Goal: Task Accomplishment & Management: Manage account settings

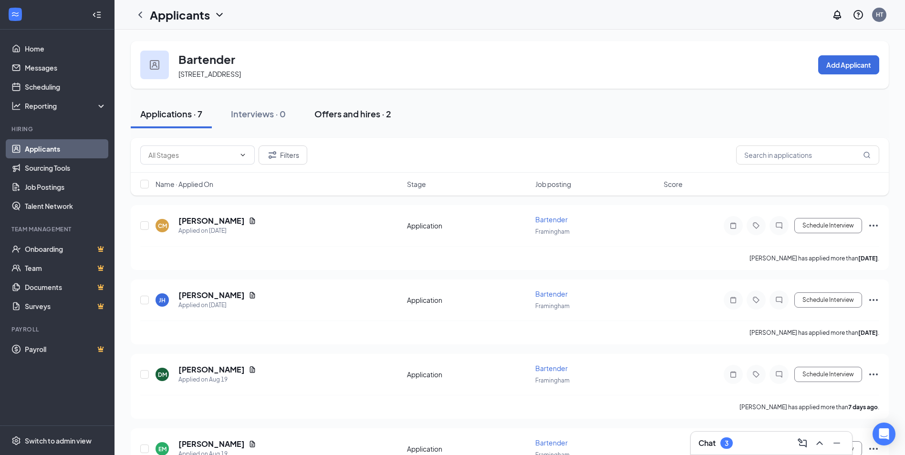
click at [342, 113] on div "Offers and hires · 2" at bounding box center [352, 114] width 77 height 12
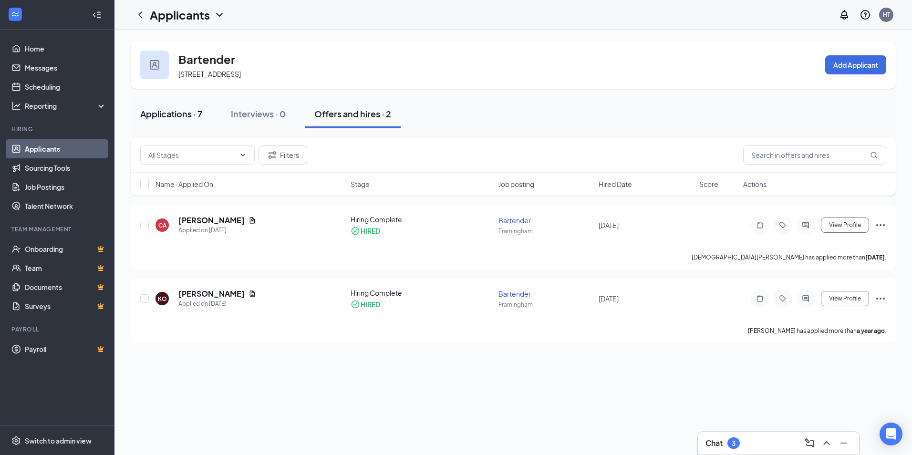
click at [188, 114] on div "Applications · 7" at bounding box center [171, 114] width 62 height 12
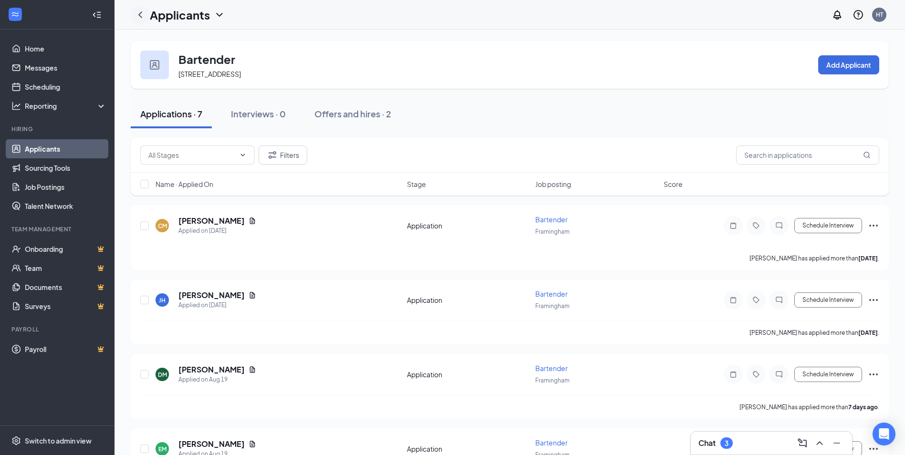
click at [141, 18] on icon "ChevronLeft" at bounding box center [140, 14] width 11 height 11
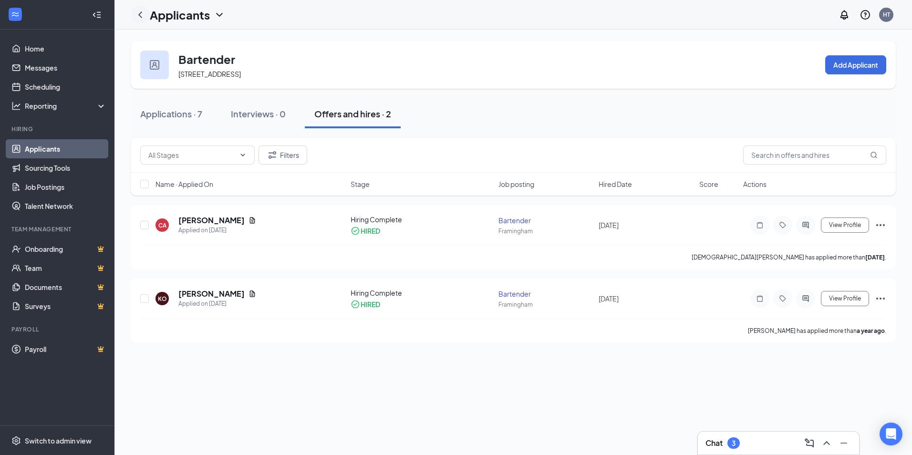
click at [140, 12] on icon "ChevronLeft" at bounding box center [140, 14] width 11 height 11
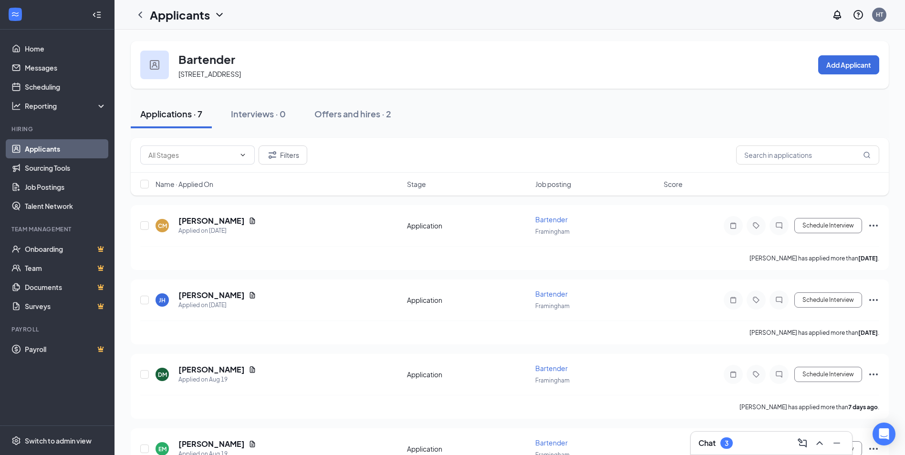
click at [217, 19] on icon "ChevronDown" at bounding box center [219, 14] width 11 height 11
click at [221, 15] on icon "ChevronDown" at bounding box center [219, 15] width 6 height 4
click at [221, 13] on icon "ChevronDown" at bounding box center [219, 14] width 11 height 11
click at [199, 45] on link "Applicants" at bounding box center [207, 42] width 103 height 10
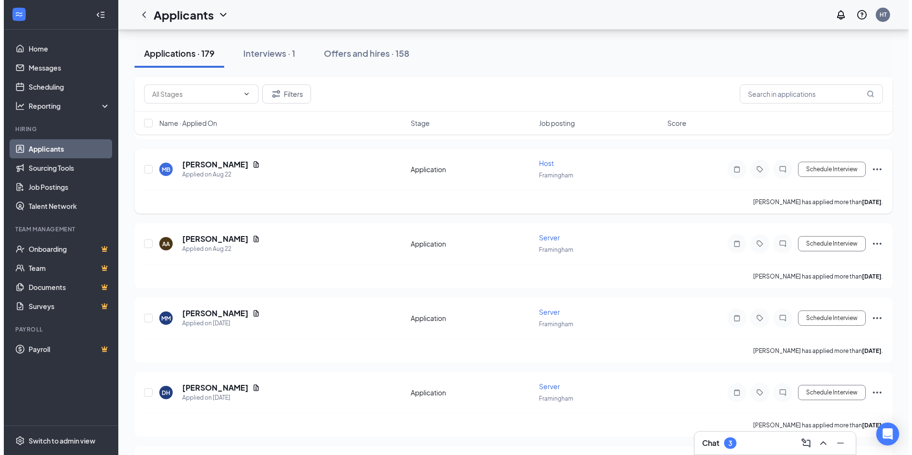
scroll to position [1050, 0]
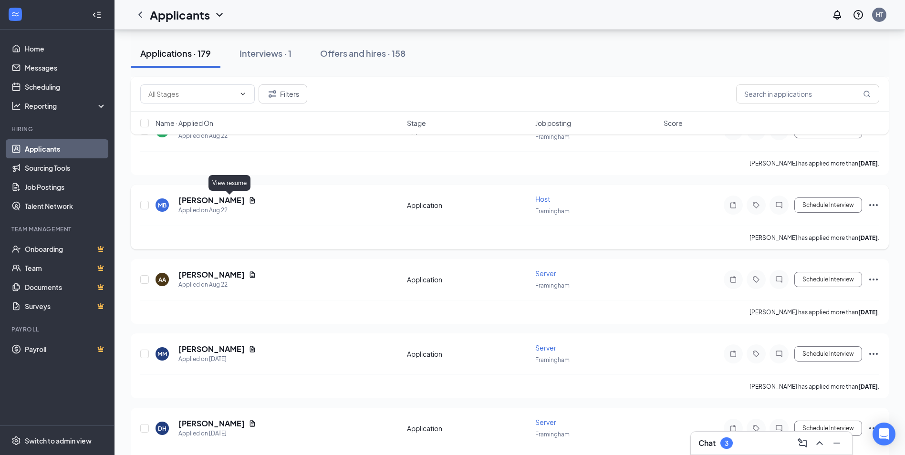
click at [250, 199] on icon "Document" at bounding box center [252, 200] width 5 height 6
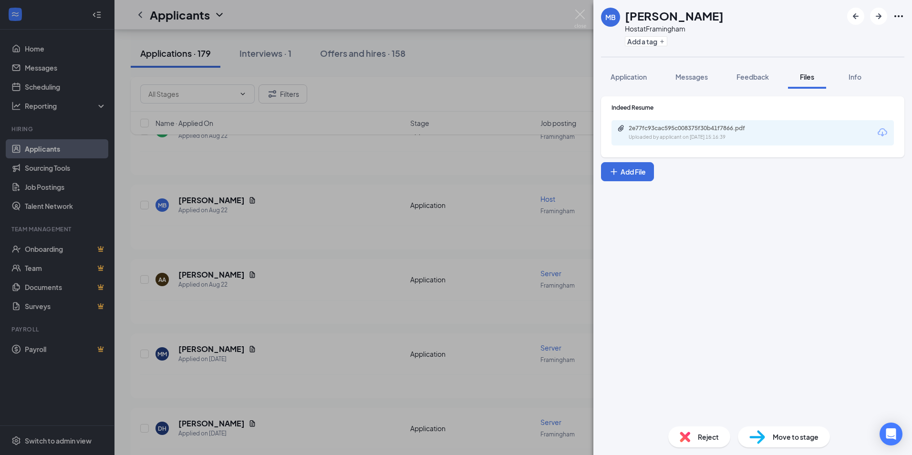
drag, startPoint x: 639, startPoint y: 81, endPoint x: 658, endPoint y: 94, distance: 23.4
click at [639, 81] on span "Application" at bounding box center [629, 77] width 36 height 9
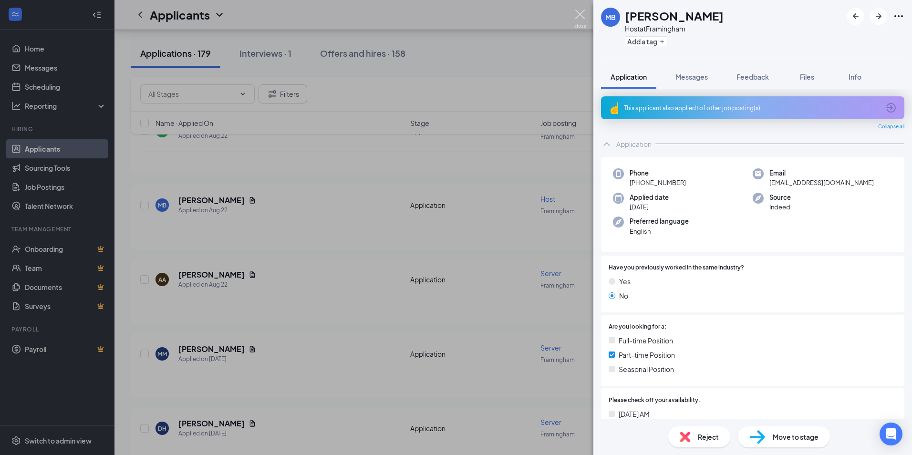
click at [582, 15] on img at bounding box center [580, 19] width 12 height 19
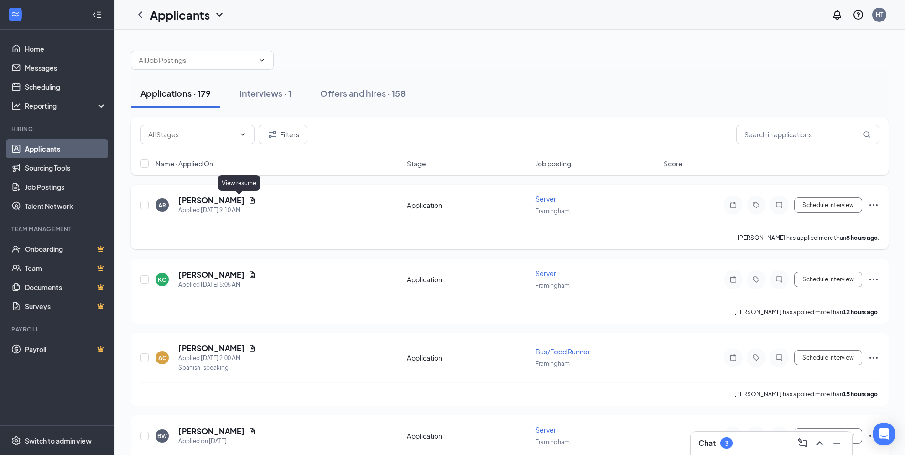
click at [250, 198] on icon "Document" at bounding box center [252, 200] width 5 height 6
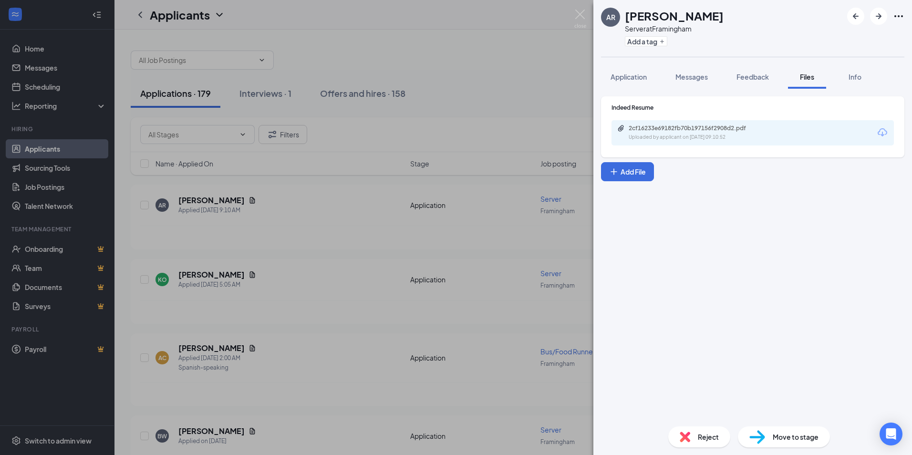
click at [646, 74] on span "Application" at bounding box center [629, 77] width 36 height 9
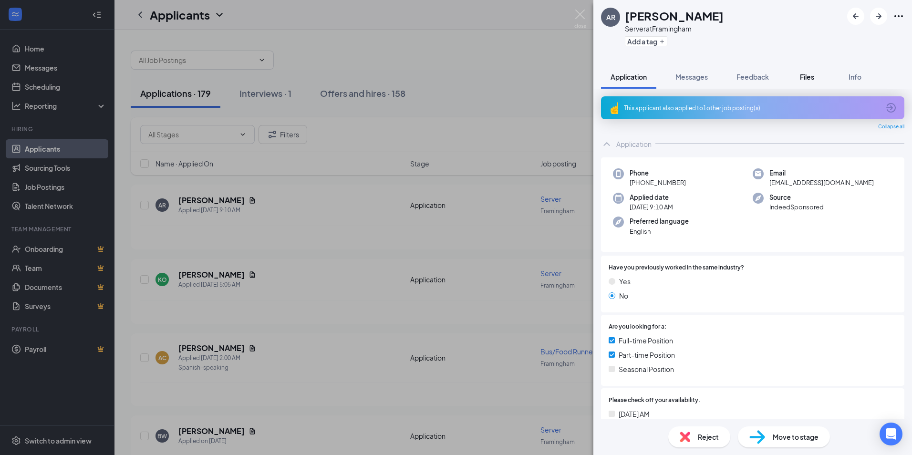
click at [805, 77] on span "Files" at bounding box center [807, 77] width 14 height 9
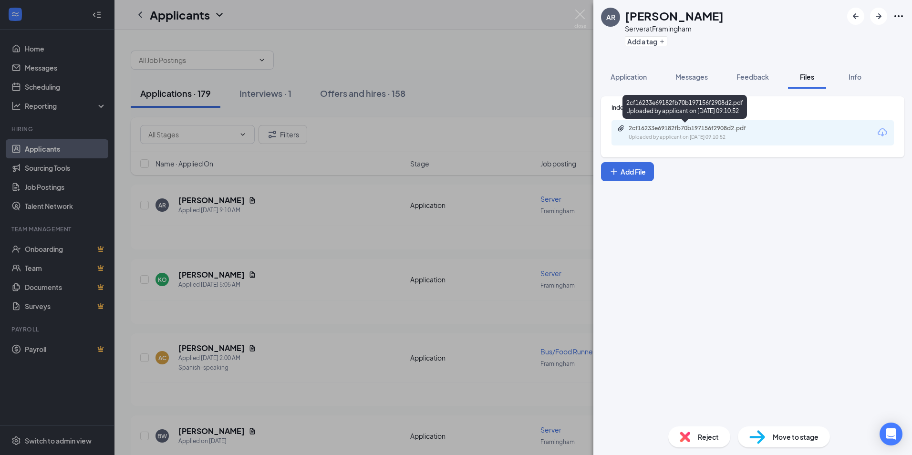
click at [728, 122] on div "2cf16233e69182fb70b197156f2908d2.pdf Uploaded by applicant on [DATE] 09:10:52" at bounding box center [685, 109] width 125 height 28
click at [734, 128] on div "2cf16233e69182fb70b197156f2908d2.pdf" at bounding box center [696, 129] width 134 height 8
click at [574, 16] on div "AR [PERSON_NAME] Server at [GEOGRAPHIC_DATA] Add a tag Application Messages Fee…" at bounding box center [456, 227] width 912 height 455
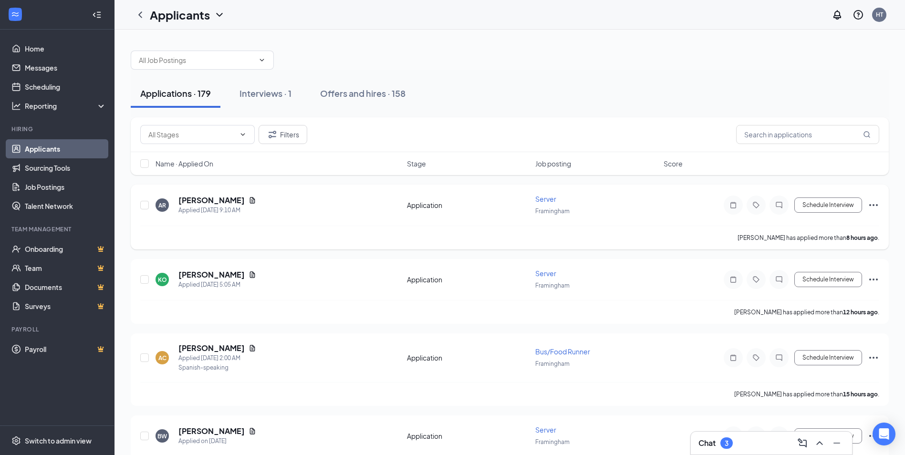
click at [873, 206] on icon "Ellipses" at bounding box center [873, 204] width 11 height 11
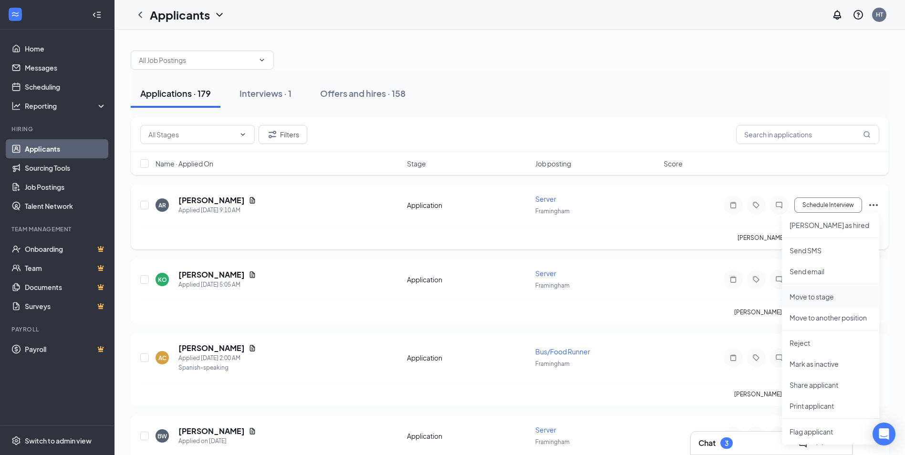
click at [820, 299] on p "Move to stage" at bounding box center [831, 297] width 82 height 10
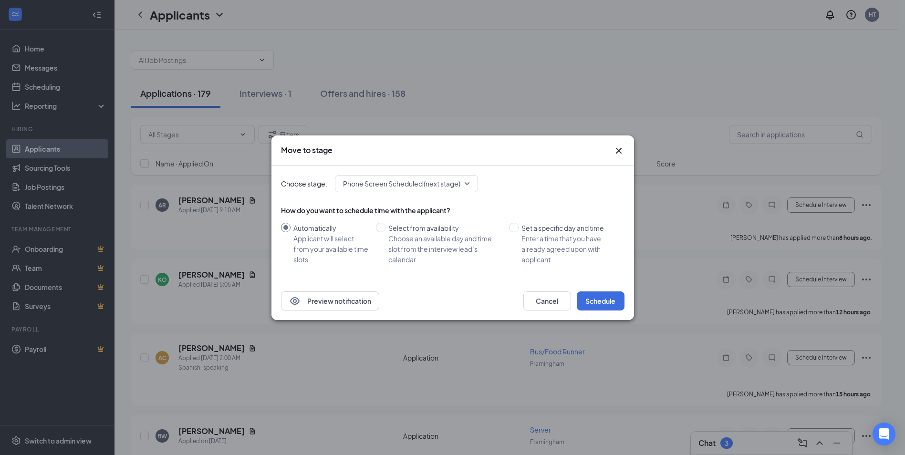
click at [469, 184] on div "Phone Screen Scheduled (next stage)" at bounding box center [406, 183] width 143 height 17
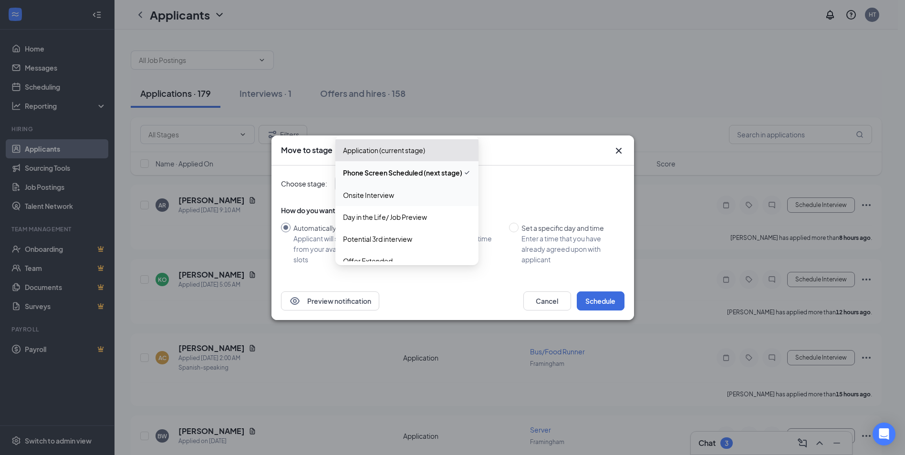
click at [389, 197] on span "Onsite Interview" at bounding box center [368, 195] width 51 height 10
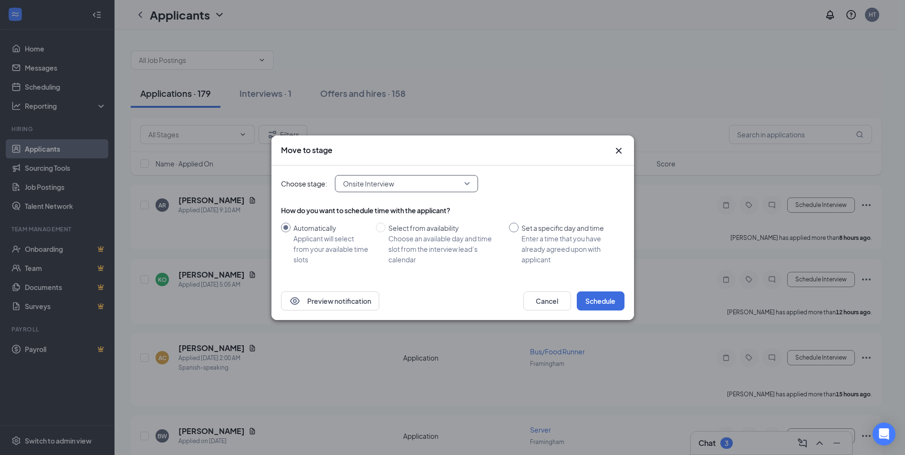
click at [512, 229] on input "Set a specific day and time Enter a time that you have already agreed upon with…" at bounding box center [514, 228] width 10 height 10
radio input "true"
radio input "false"
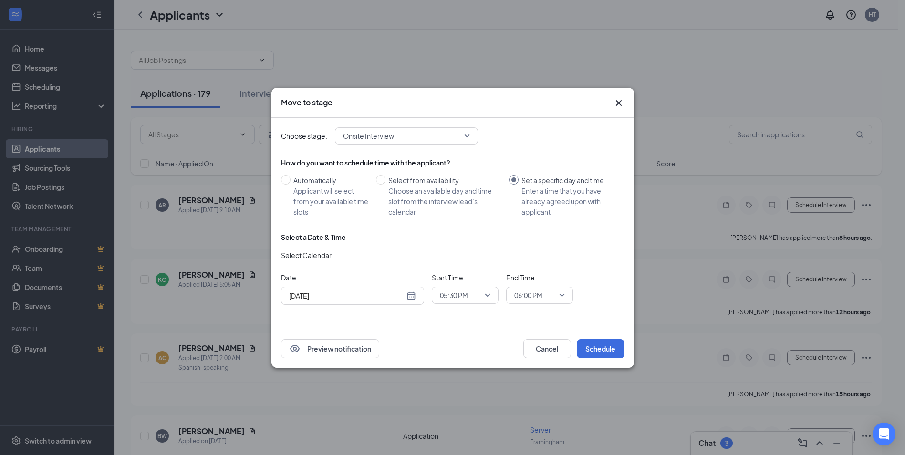
drag, startPoint x: 413, startPoint y: 295, endPoint x: 410, endPoint y: 307, distance: 12.4
click at [413, 296] on div "[DATE]" at bounding box center [352, 296] width 127 height 10
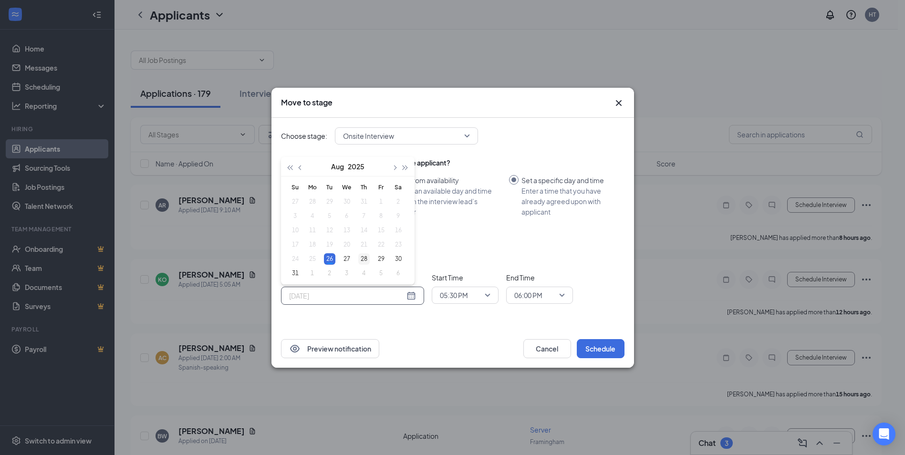
click at [364, 262] on div "28" at bounding box center [363, 258] width 11 height 11
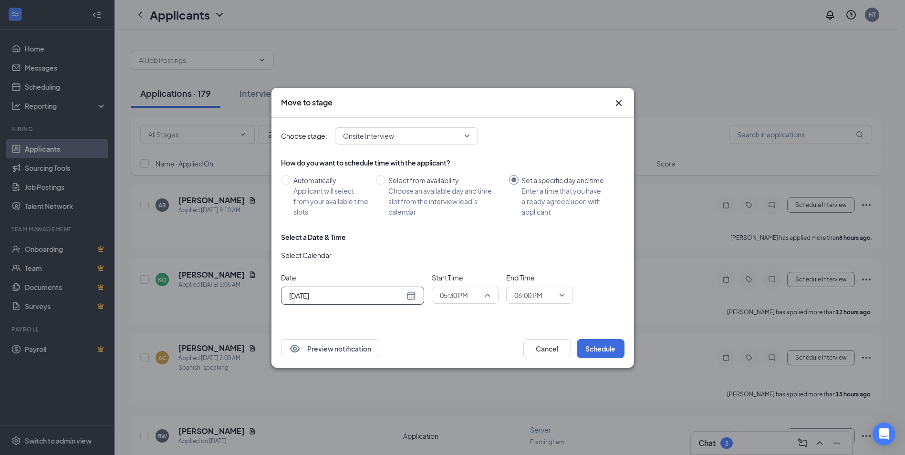
click at [478, 294] on span "05:30 PM" at bounding box center [461, 295] width 42 height 14
click at [460, 209] on span "01:00 PM" at bounding box center [453, 208] width 28 height 10
click at [548, 296] on span "06:00 PM" at bounding box center [535, 295] width 42 height 14
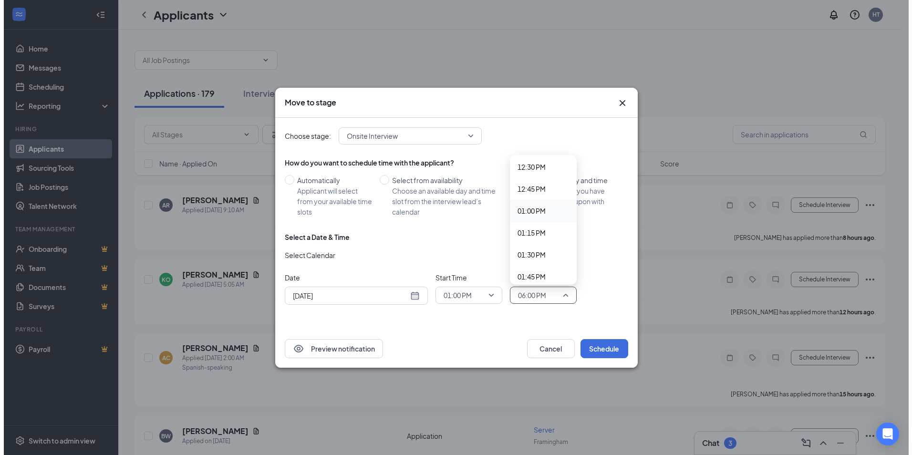
scroll to position [1147, 0]
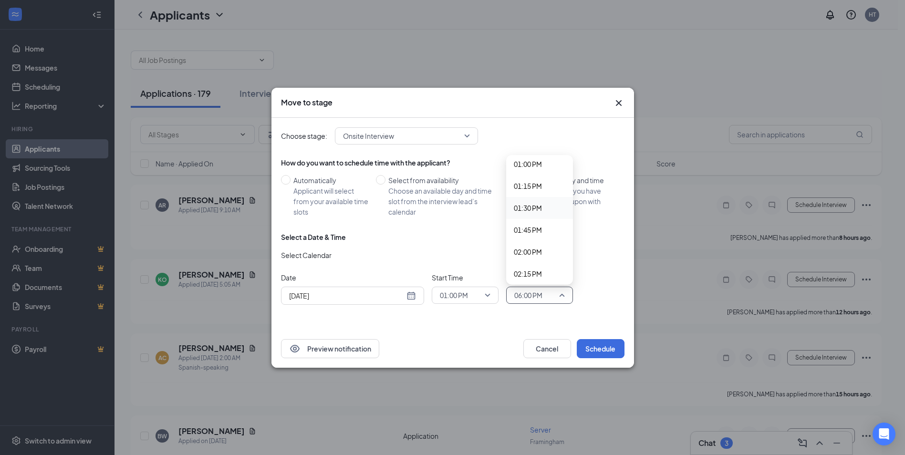
click at [529, 208] on span "01:30 PM" at bounding box center [528, 208] width 28 height 10
click at [410, 296] on div "[DATE]" at bounding box center [352, 296] width 127 height 10
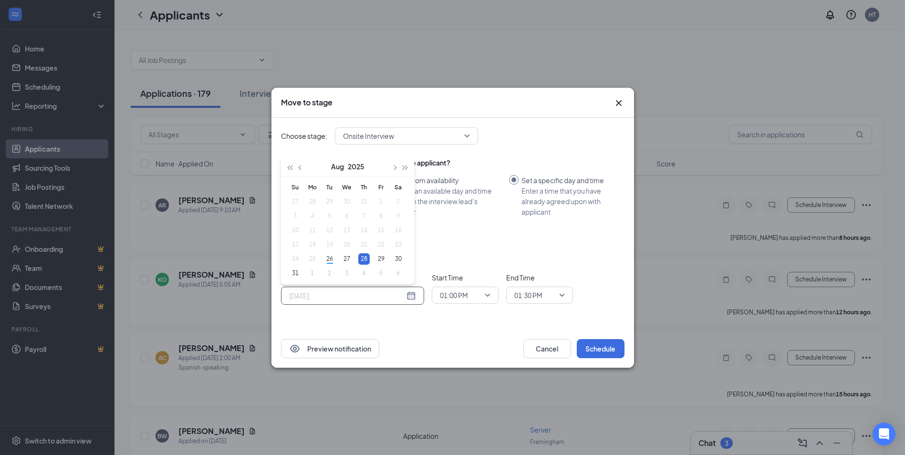
type input "[DATE]"
click at [605, 248] on div "Select a Date & Time Select Calendar Date [DATE] [DATE] Su Mo Tu We Th Fr Sa 27…" at bounding box center [452, 272] width 343 height 80
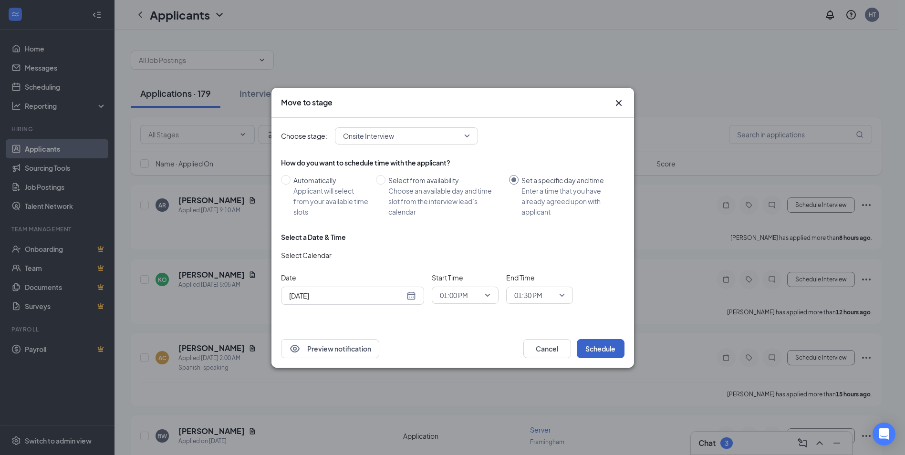
click at [602, 353] on button "Schedule" at bounding box center [601, 348] width 48 height 19
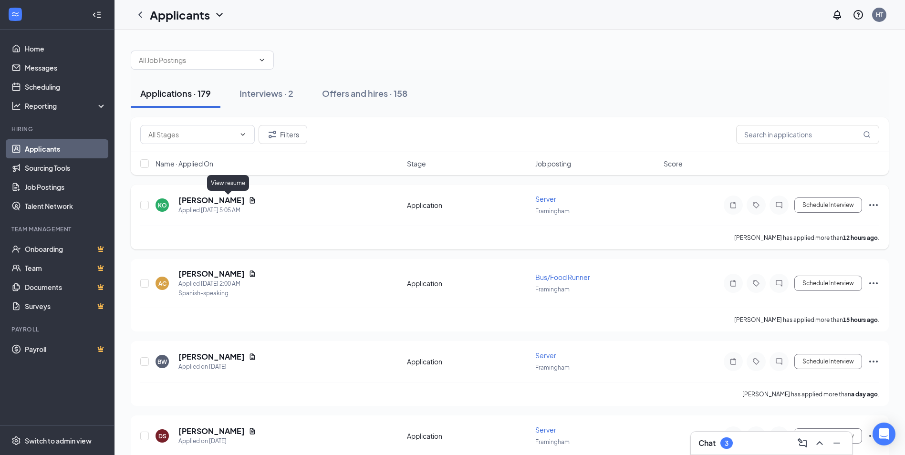
click at [249, 200] on icon "Document" at bounding box center [253, 201] width 8 height 8
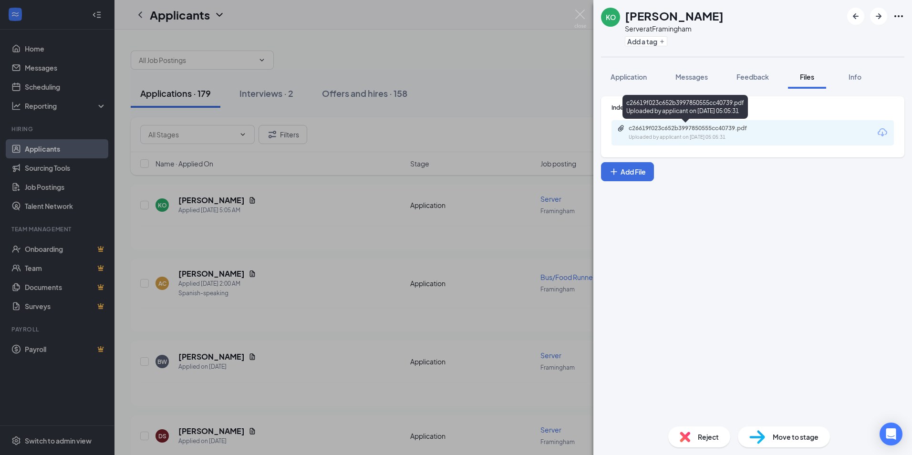
click at [705, 135] on div "Uploaded by applicant on [DATE] 05:05:31" at bounding box center [700, 138] width 143 height 8
click at [628, 77] on span "Application" at bounding box center [629, 77] width 36 height 9
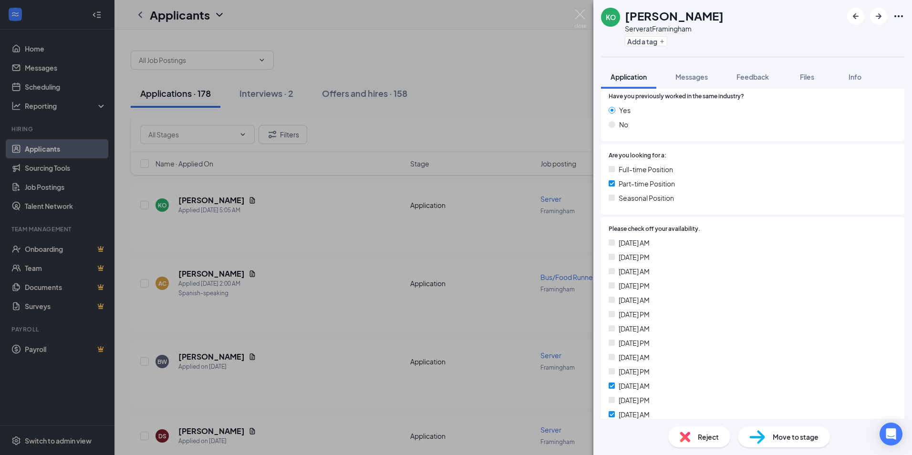
scroll to position [143, 0]
click at [706, 439] on span "Reject" at bounding box center [708, 437] width 21 height 10
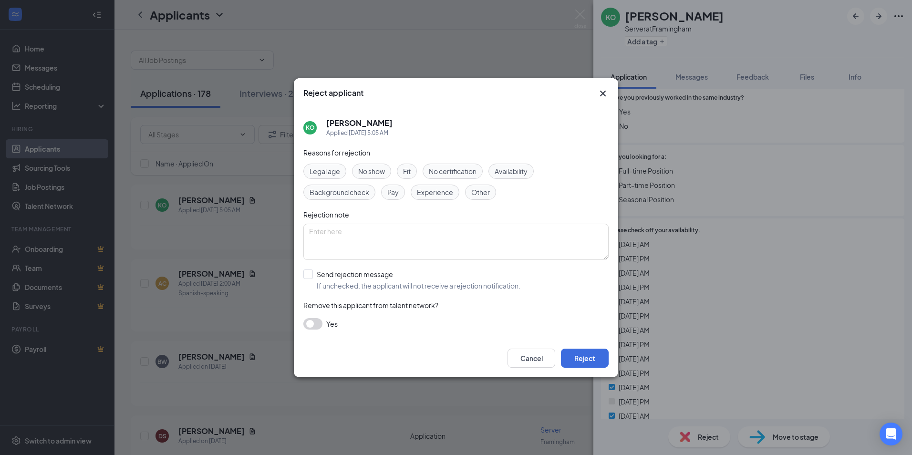
click at [515, 168] on span "Availability" at bounding box center [511, 171] width 33 height 10
click at [593, 363] on button "Reject" at bounding box center [585, 358] width 48 height 19
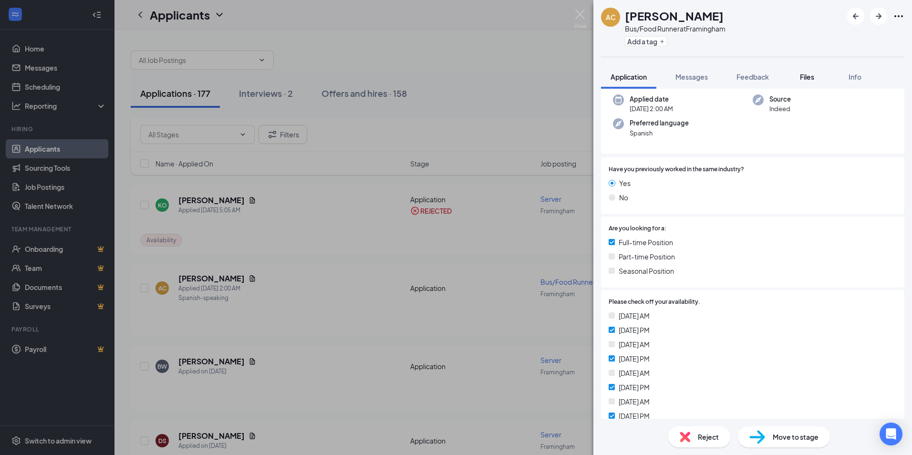
scroll to position [95, 0]
click at [810, 78] on span "Files" at bounding box center [807, 77] width 14 height 9
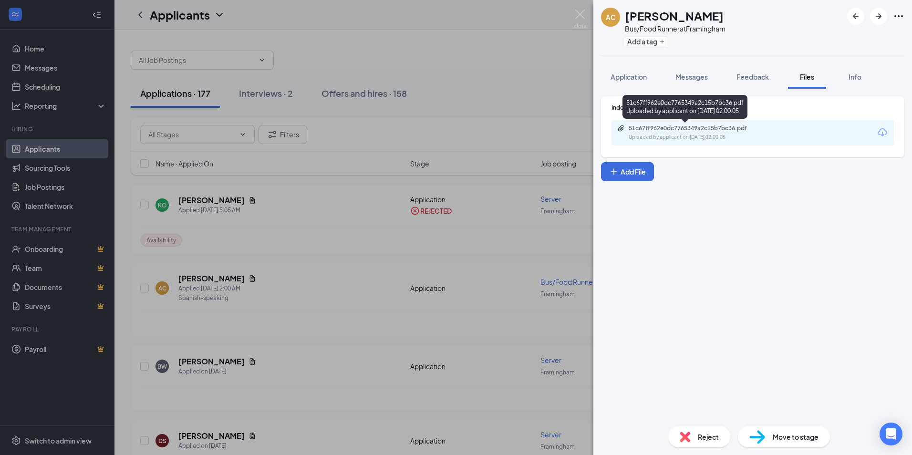
click at [713, 131] on div "51c67ff962e0dc7765349a2c15b7bc36.pdf" at bounding box center [696, 129] width 134 height 8
click at [642, 75] on span "Application" at bounding box center [629, 77] width 36 height 9
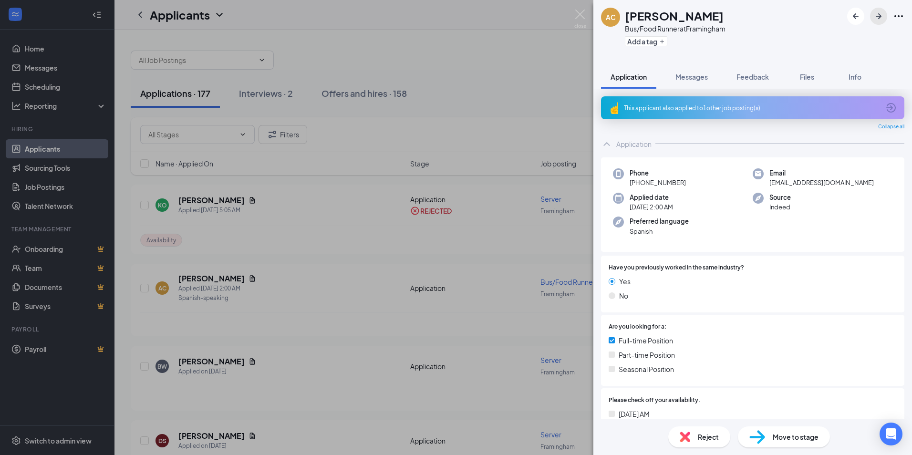
click at [878, 12] on icon "ArrowRight" at bounding box center [878, 15] width 11 height 11
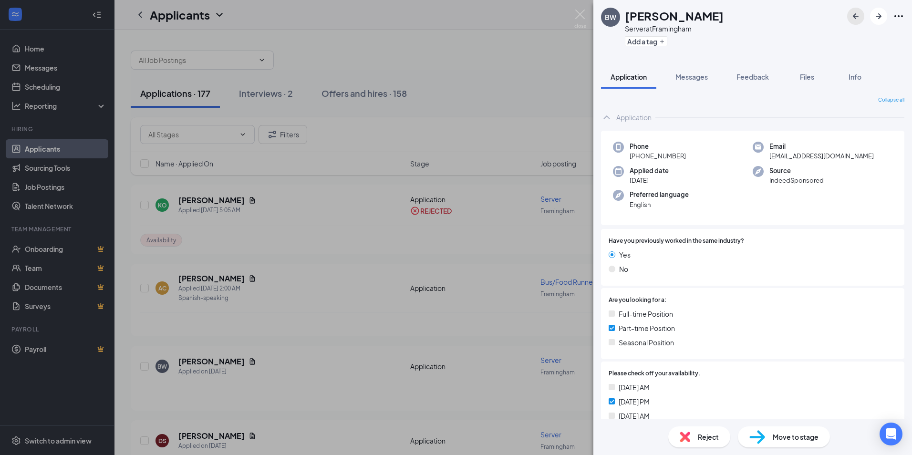
click at [853, 19] on icon "ArrowLeftNew" at bounding box center [855, 15] width 11 height 11
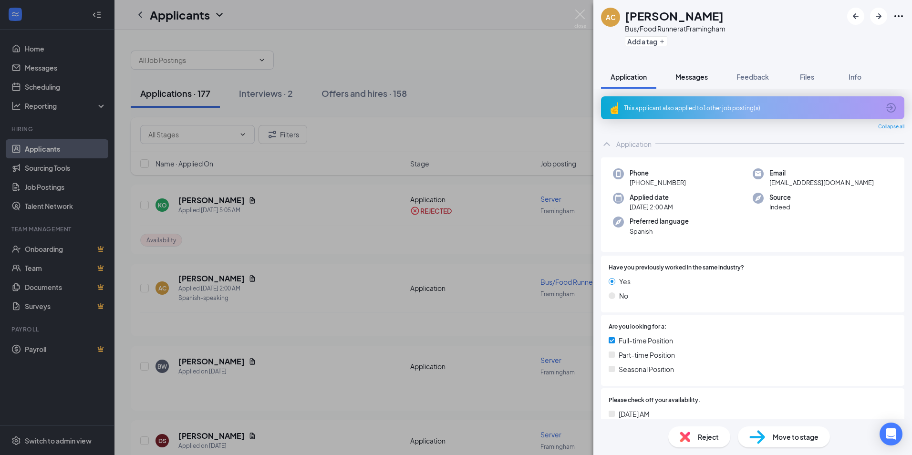
click at [700, 79] on span "Messages" at bounding box center [692, 77] width 32 height 9
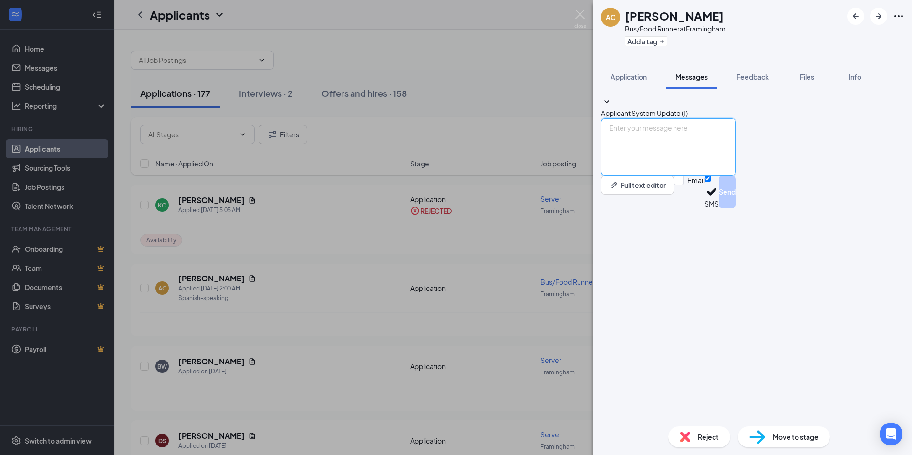
click at [680, 176] on textarea at bounding box center [668, 146] width 135 height 57
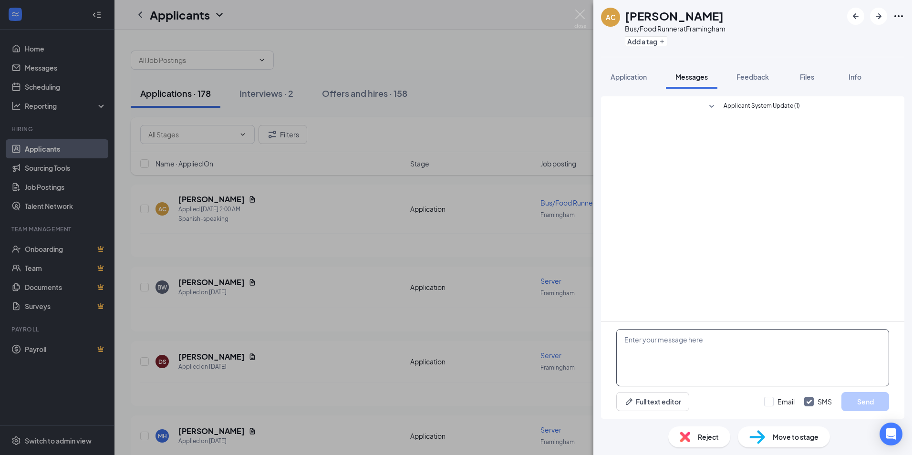
click at [654, 349] on textarea at bounding box center [752, 357] width 273 height 57
paste textarea "Hola Adal, estamos interesados en tu solicitud y nos preguntábamos si estarías …"
type textarea "Hola Adal, estamos interesados en tu solicitud y nos preguntábamos si estarías …"
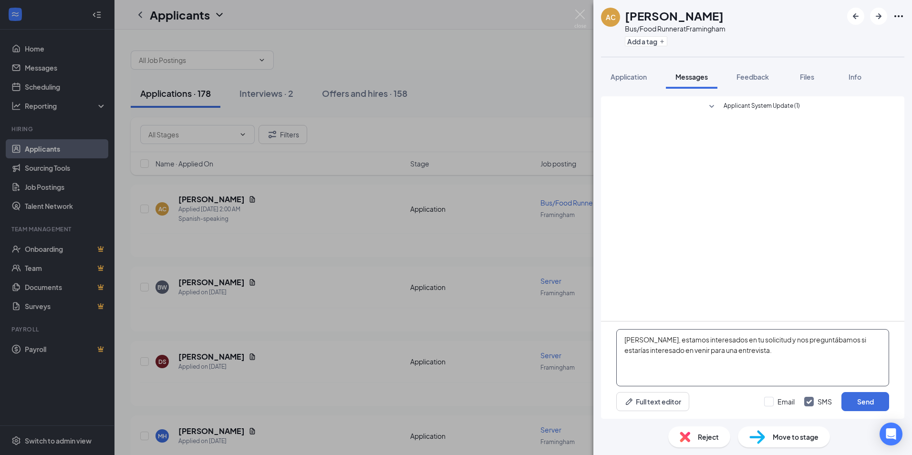
drag, startPoint x: 806, startPoint y: 367, endPoint x: 601, endPoint y: 328, distance: 208.5
click at [601, 328] on div "Hola Adal, estamos interesados en tu solicitud y nos preguntábamos si estarías …" at bounding box center [752, 370] width 303 height 97
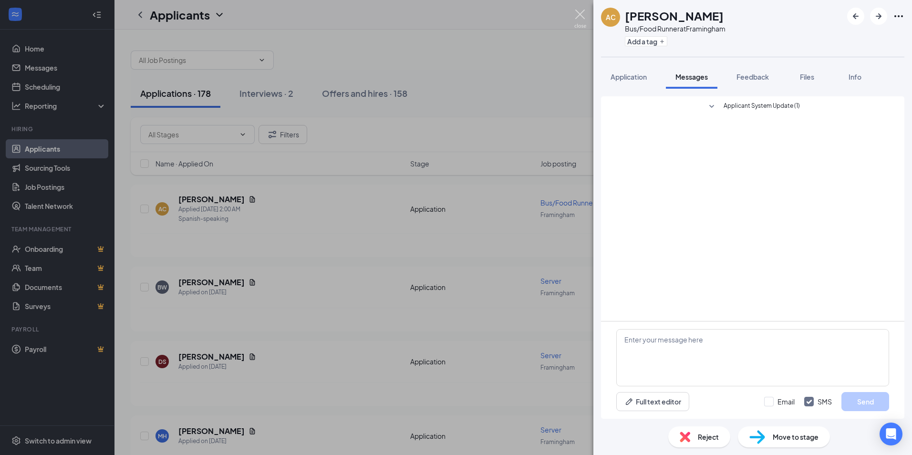
click at [579, 16] on img at bounding box center [580, 19] width 12 height 19
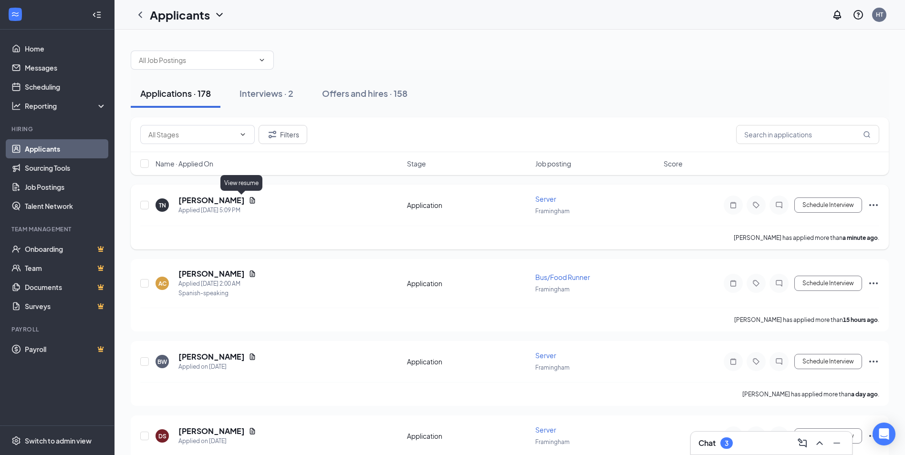
click at [249, 200] on icon "Document" at bounding box center [253, 201] width 8 height 8
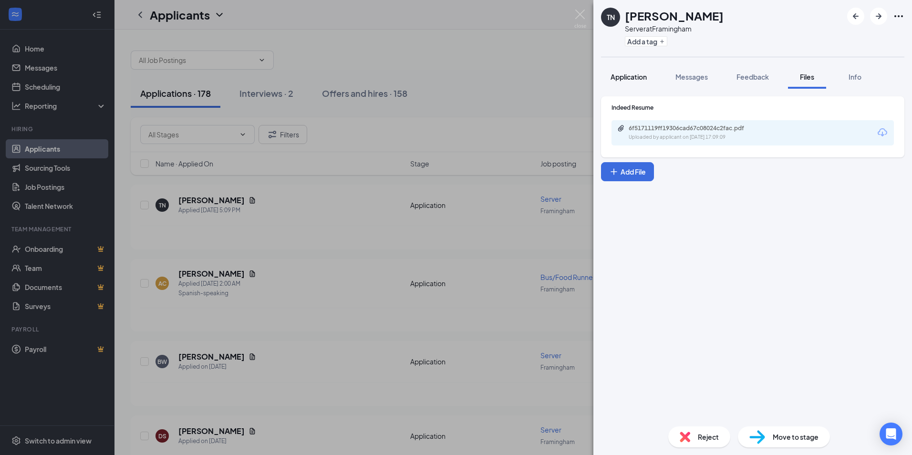
drag, startPoint x: 634, startPoint y: 75, endPoint x: 639, endPoint y: 80, distance: 7.5
click at [634, 75] on span "Application" at bounding box center [629, 77] width 36 height 9
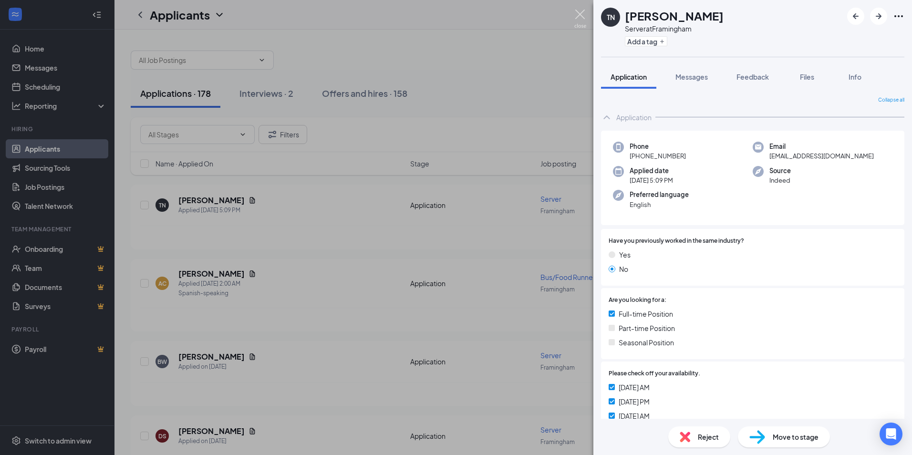
click at [578, 15] on img at bounding box center [580, 19] width 12 height 19
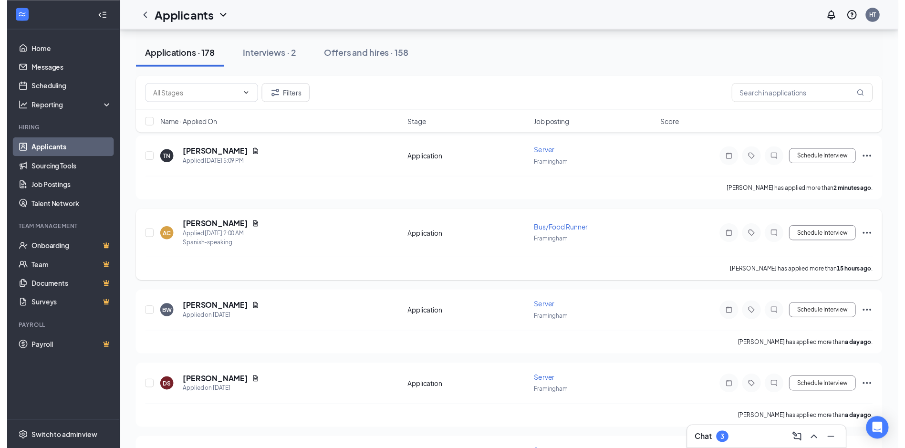
scroll to position [48, 0]
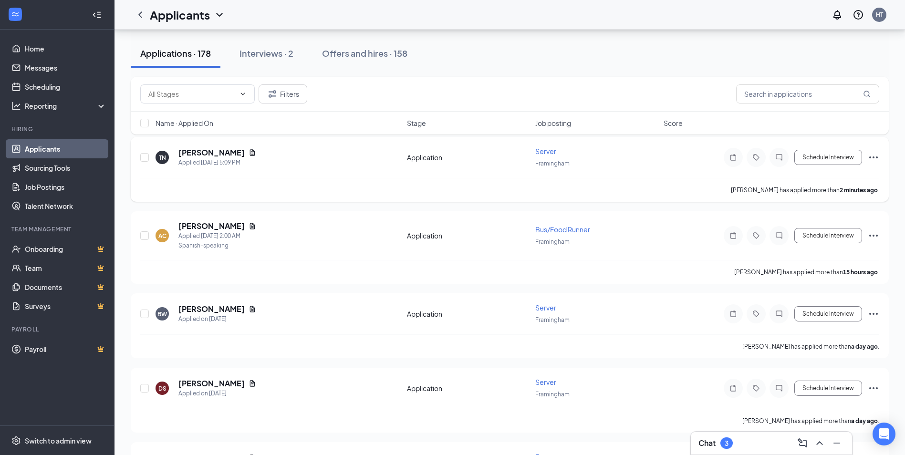
click at [249, 151] on icon "Document" at bounding box center [253, 153] width 8 height 8
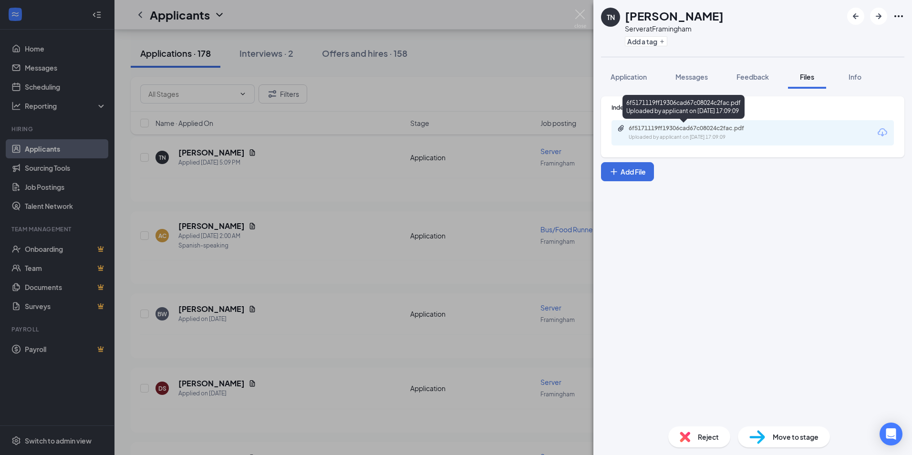
click at [743, 127] on div "6f5171119ff19306cad67c08024c2fac.pdf" at bounding box center [696, 129] width 134 height 8
click at [579, 13] on img at bounding box center [580, 19] width 12 height 19
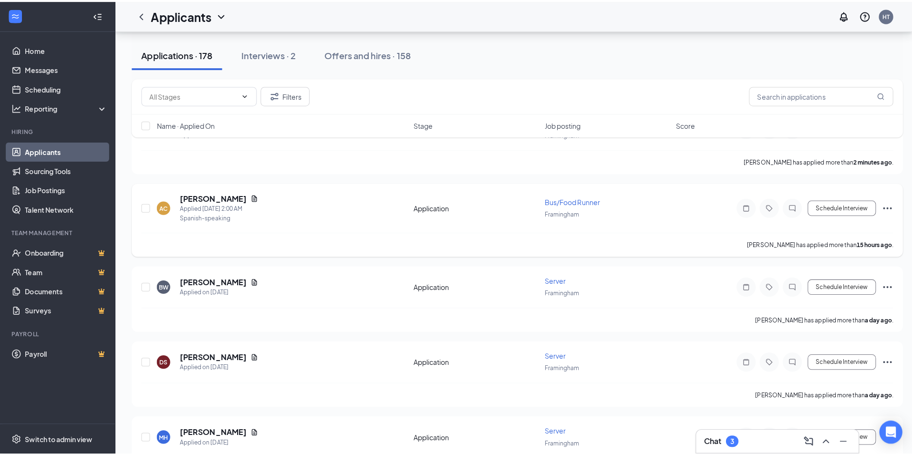
scroll to position [95, 0]
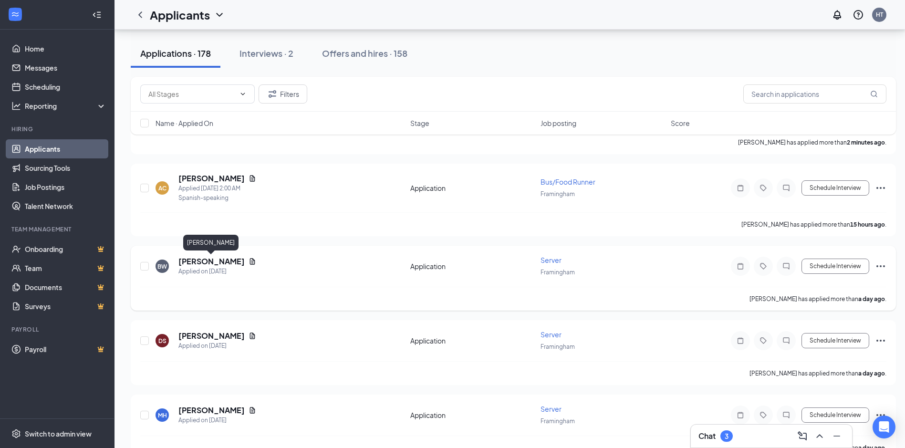
click at [229, 259] on h5 "[PERSON_NAME]" at bounding box center [211, 261] width 66 height 10
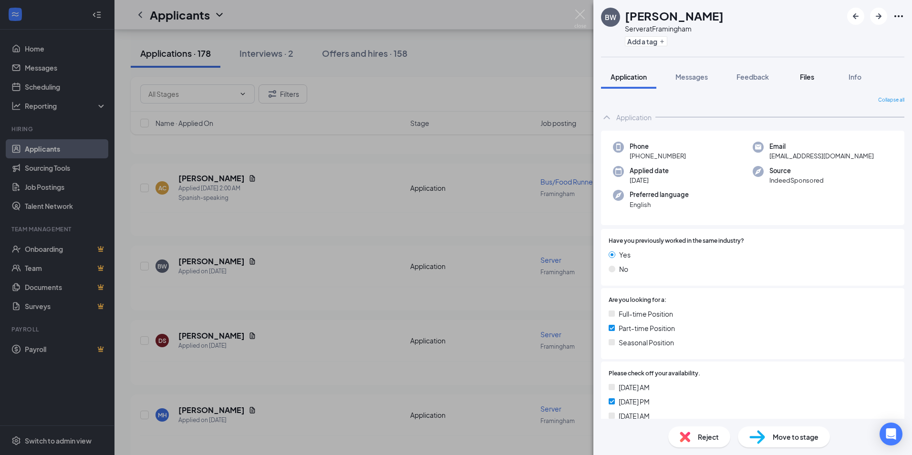
click at [802, 77] on span "Files" at bounding box center [807, 77] width 14 height 9
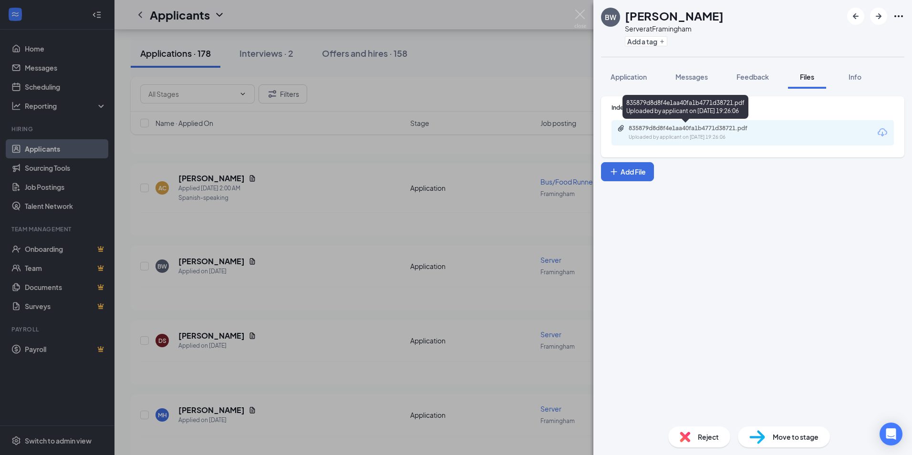
click at [726, 134] on div "Uploaded by applicant on Aug 25, 2025 at 19:26:06" at bounding box center [700, 138] width 143 height 8
click at [630, 76] on span "Application" at bounding box center [629, 77] width 36 height 9
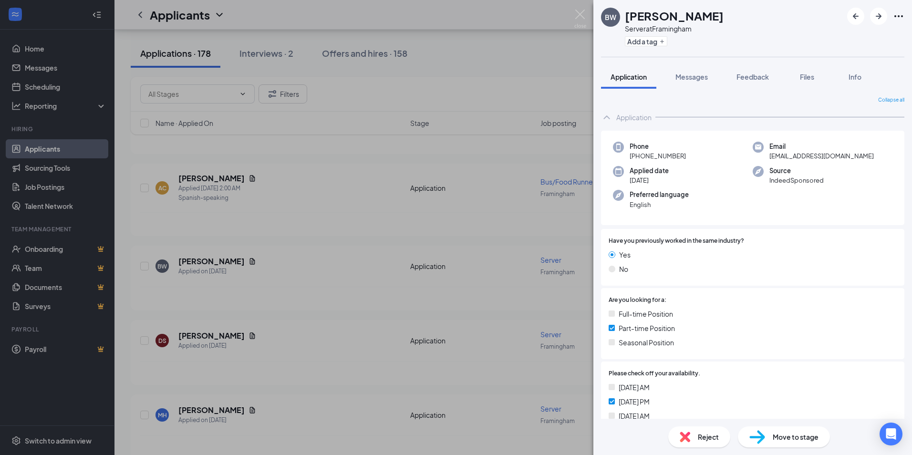
click at [577, 10] on div "BW Bella Wuestefeld Server at Framingham Add a tag Application Messages Feedbac…" at bounding box center [456, 227] width 912 height 455
drag, startPoint x: 533, startPoint y: 83, endPoint x: 576, endPoint y: 21, distance: 75.8
click at [533, 83] on div "BW Bella Wuestefeld Server at Framingham Add a tag Application Messages Feedbac…" at bounding box center [456, 227] width 912 height 455
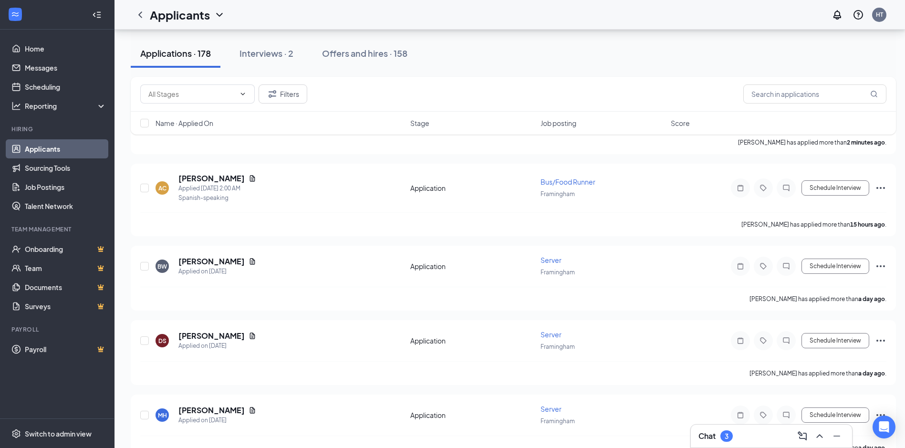
click at [588, 7] on div "Applicants HT" at bounding box center [509, 15] width 791 height 30
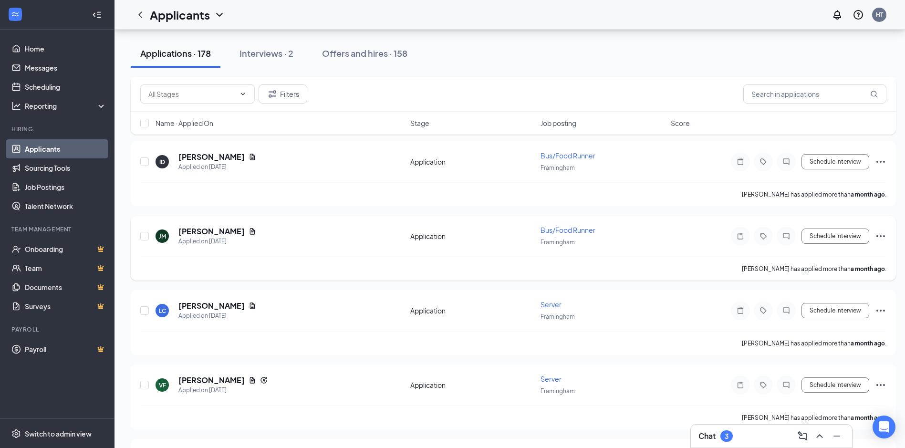
scroll to position [13055, 0]
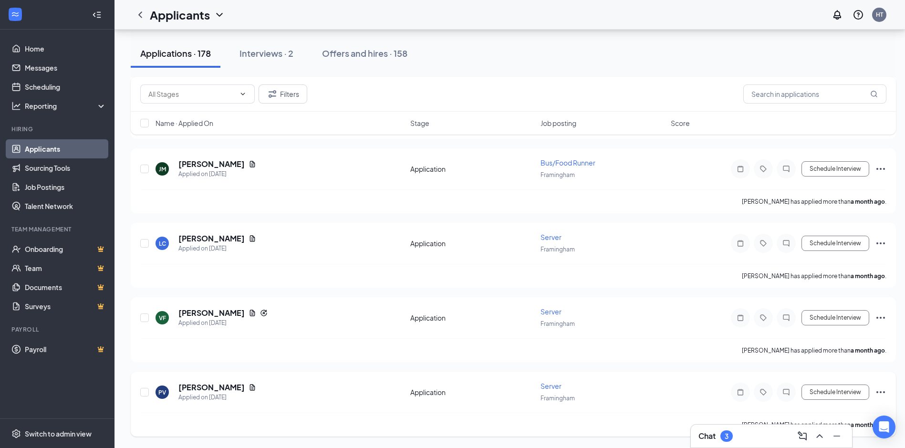
drag, startPoint x: 880, startPoint y: 394, endPoint x: 875, endPoint y: 395, distance: 5.1
click at [880, 394] on icon "Ellipses" at bounding box center [880, 391] width 11 height 11
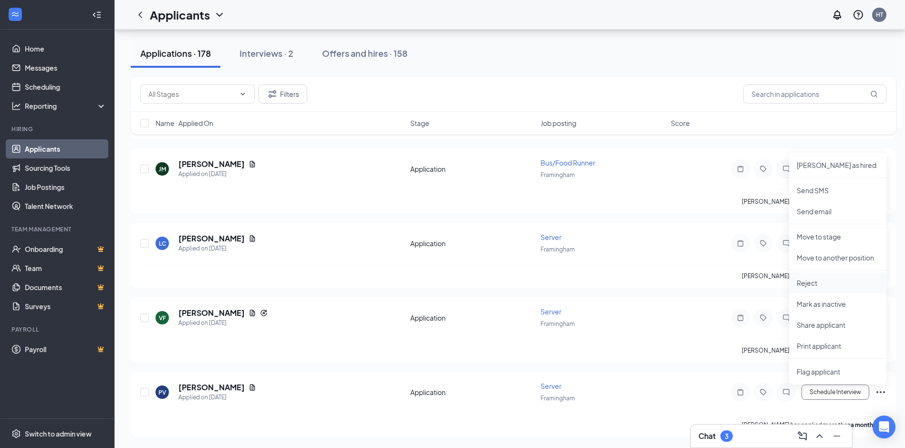
click at [816, 281] on p "Reject" at bounding box center [838, 283] width 82 height 10
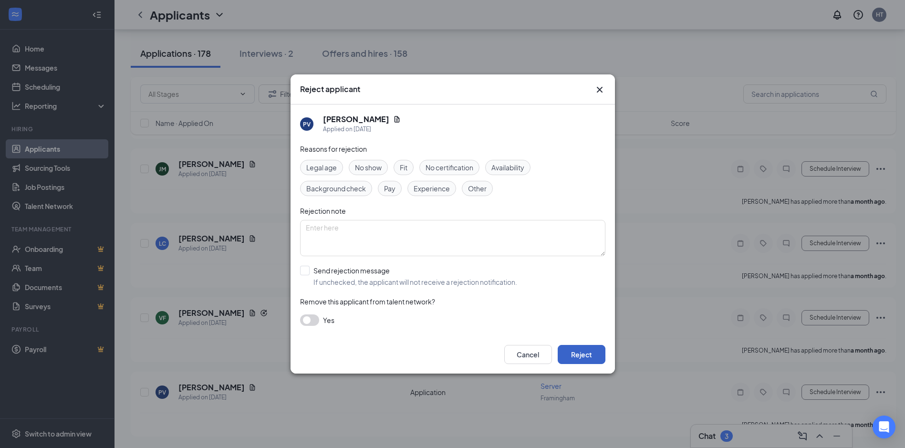
click at [580, 357] on button "Reject" at bounding box center [582, 354] width 48 height 19
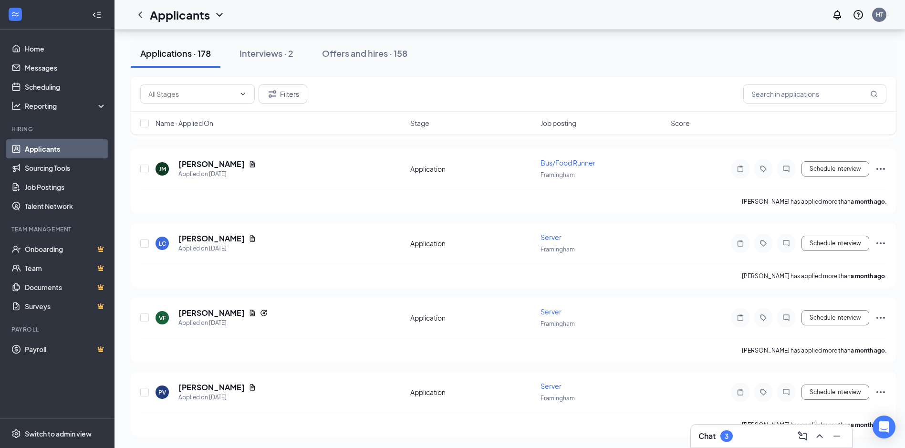
click at [761, 435] on div "Chat 3" at bounding box center [771, 435] width 146 height 15
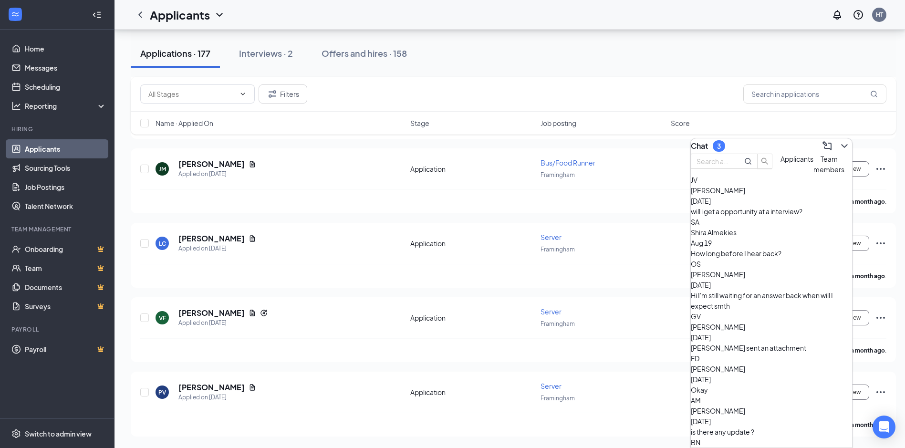
click at [788, 331] on div "GV Geraldo Vasconcelos Aug 15 Geraldo sent an attachment" at bounding box center [771, 332] width 161 height 42
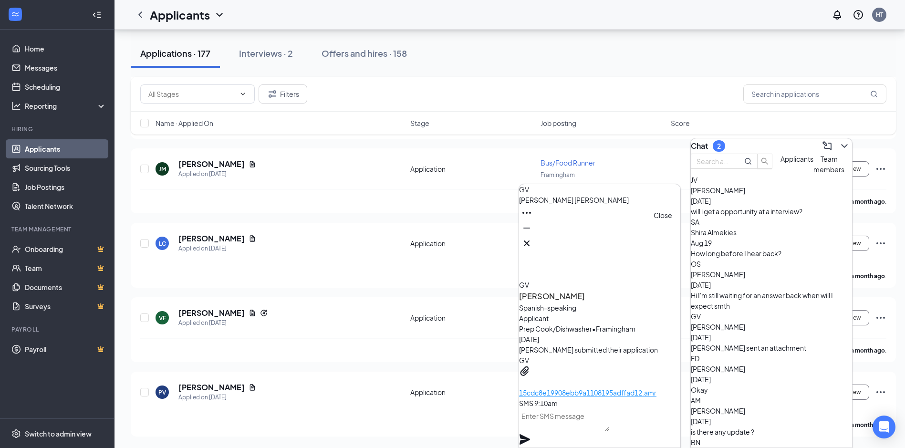
click at [532, 239] on icon "Cross" at bounding box center [526, 243] width 11 height 11
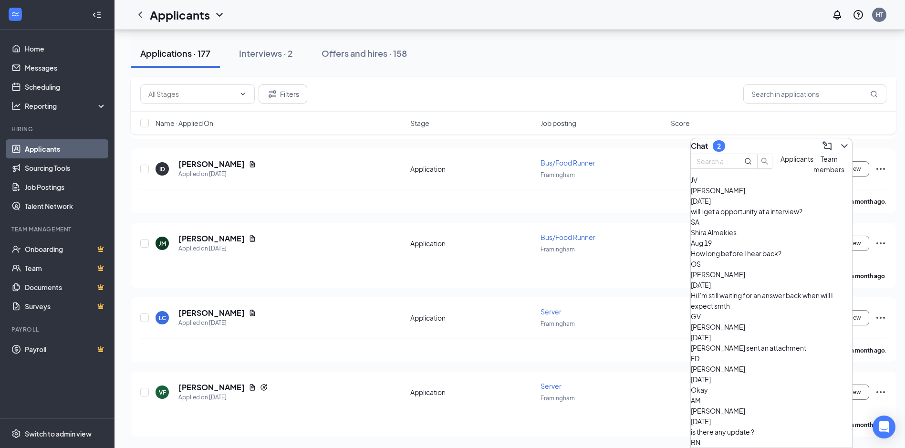
click at [781, 385] on div "Okay" at bounding box center [771, 390] width 161 height 10
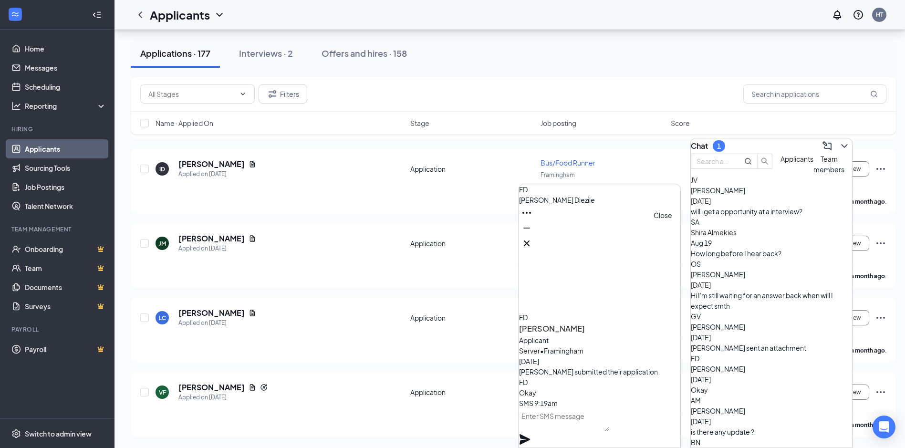
click at [532, 239] on icon "Cross" at bounding box center [526, 243] width 11 height 11
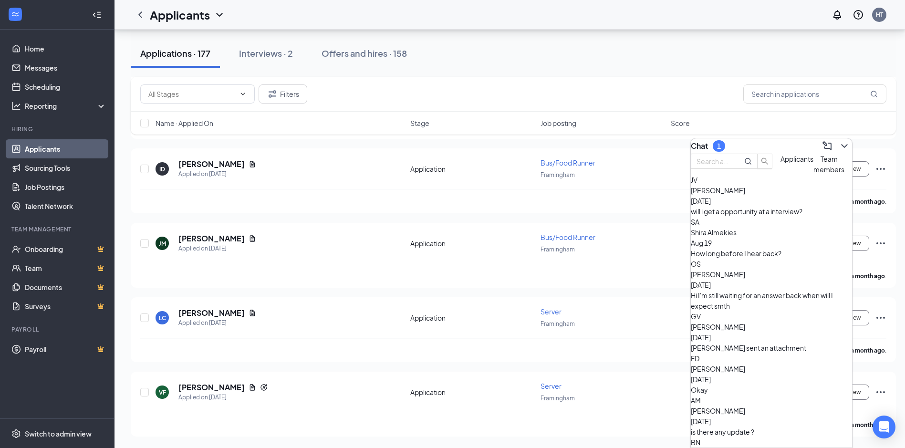
click at [745, 406] on span "Aubrey Moran" at bounding box center [718, 410] width 54 height 9
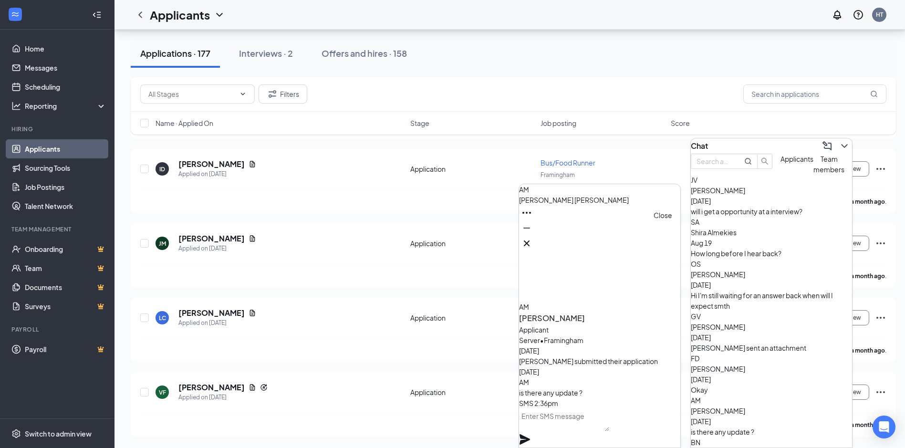
click at [532, 239] on icon "Cross" at bounding box center [526, 243] width 11 height 11
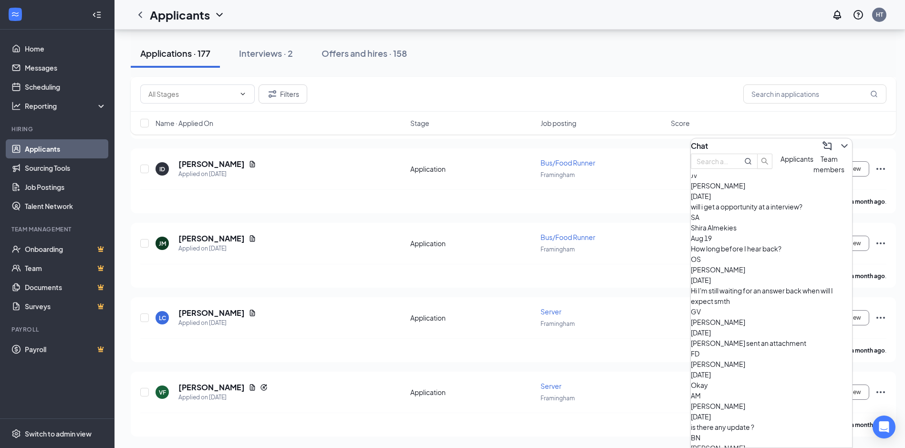
scroll to position [0, 0]
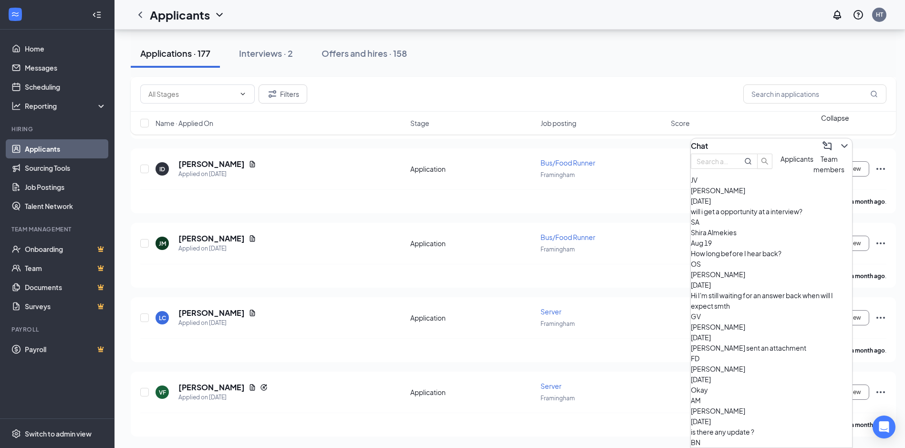
click at [841, 144] on icon "ChevronDown" at bounding box center [844, 146] width 6 height 4
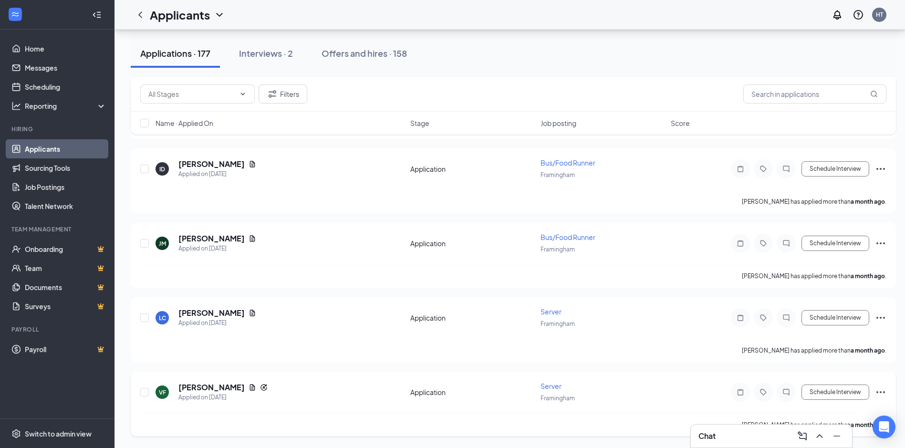
click at [884, 391] on icon "Ellipses" at bounding box center [880, 391] width 11 height 11
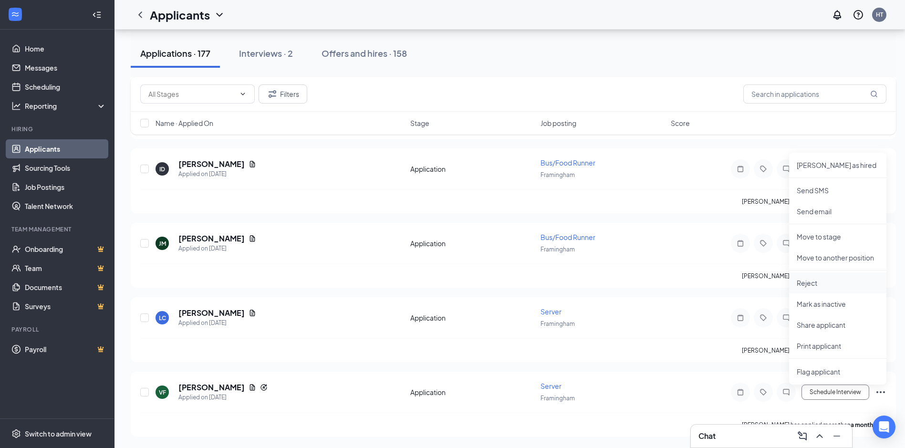
click at [833, 281] on p "Reject" at bounding box center [838, 283] width 82 height 10
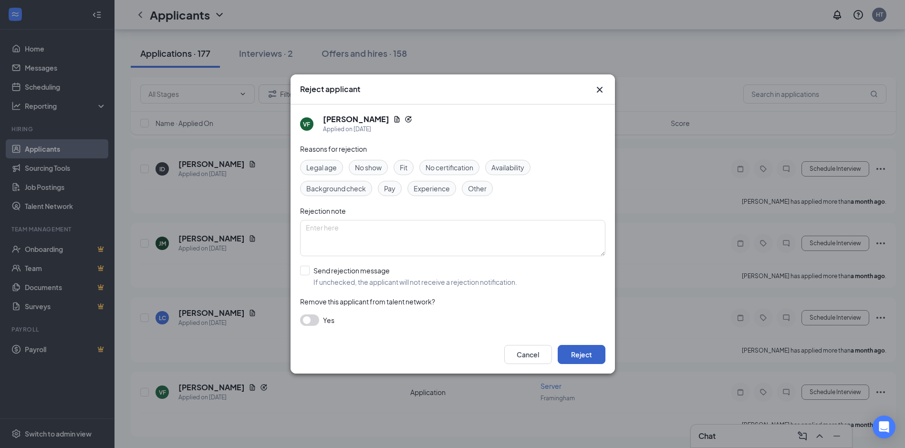
click at [594, 354] on button "Reject" at bounding box center [582, 354] width 48 height 19
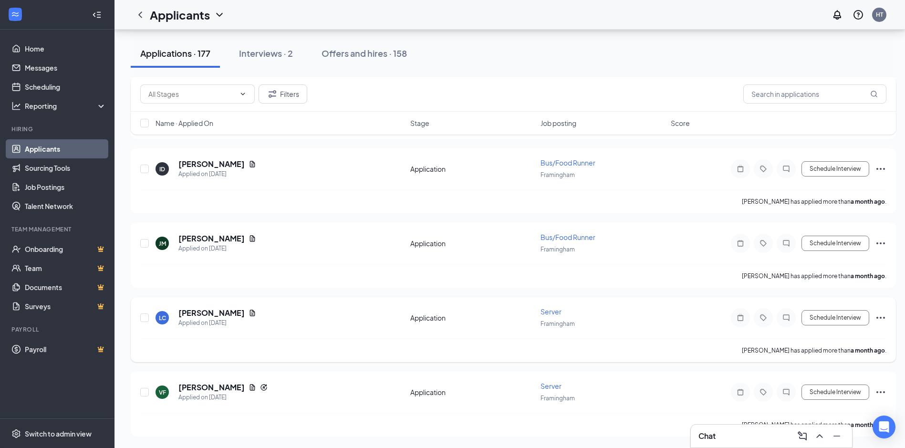
click at [882, 317] on icon "Ellipses" at bounding box center [880, 317] width 11 height 11
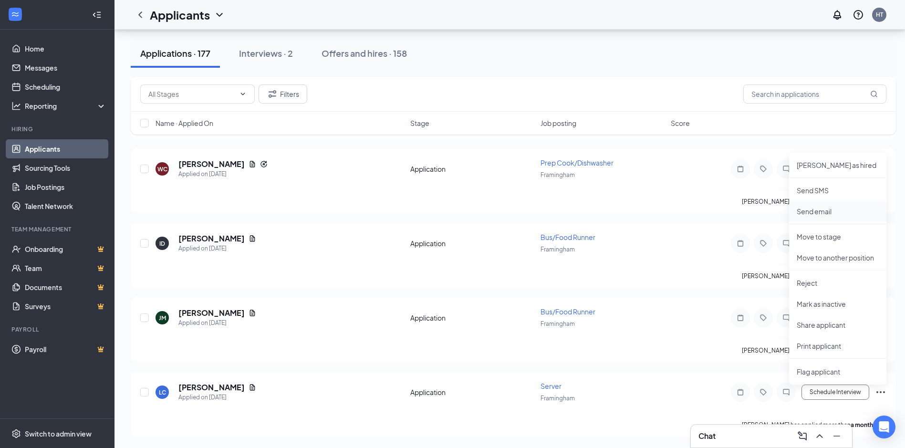
scroll to position [12906, 0]
click at [824, 283] on p "Reject" at bounding box center [838, 283] width 82 height 10
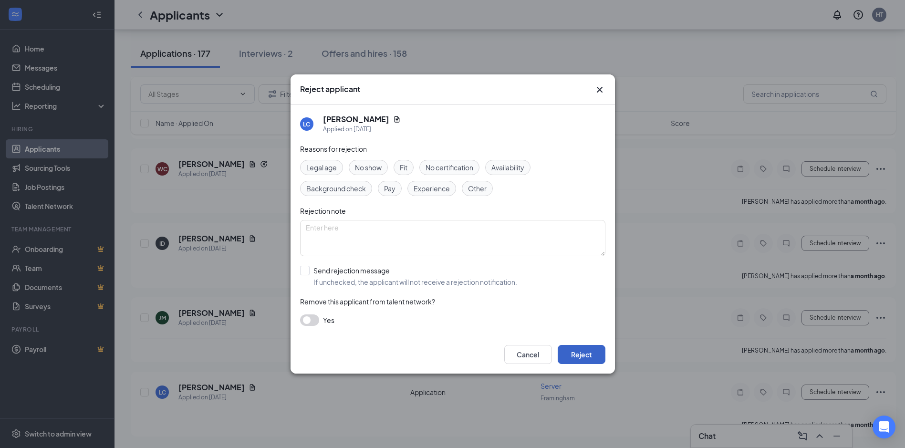
click at [579, 352] on button "Reject" at bounding box center [582, 354] width 48 height 19
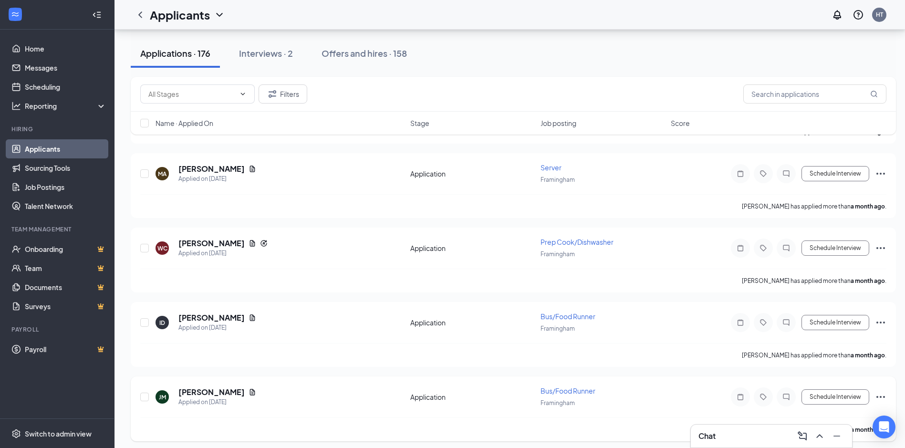
scroll to position [12831, 0]
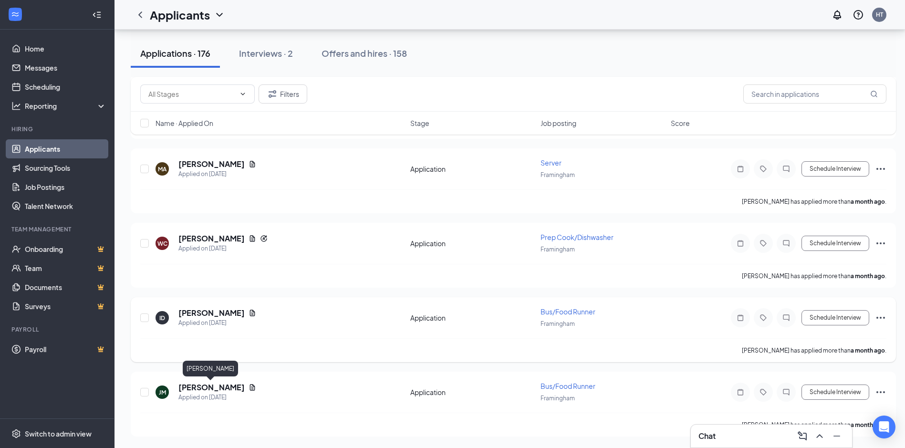
drag, startPoint x: 222, startPoint y: 389, endPoint x: 461, endPoint y: 342, distance: 244.0
click at [222, 389] on h5 "Joanna Miranda" at bounding box center [211, 387] width 66 height 10
